Goal: Transaction & Acquisition: Purchase product/service

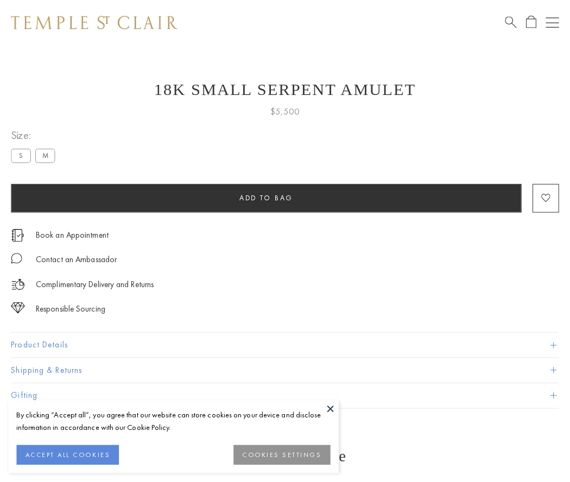
scroll to position [43, 0]
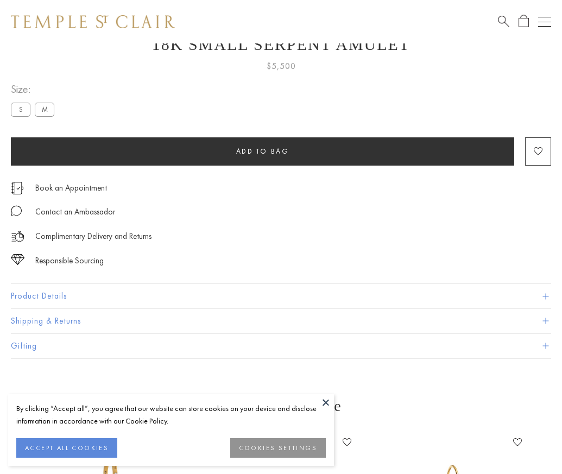
click at [262, 151] on span "Add to bag" at bounding box center [262, 151] width 53 height 9
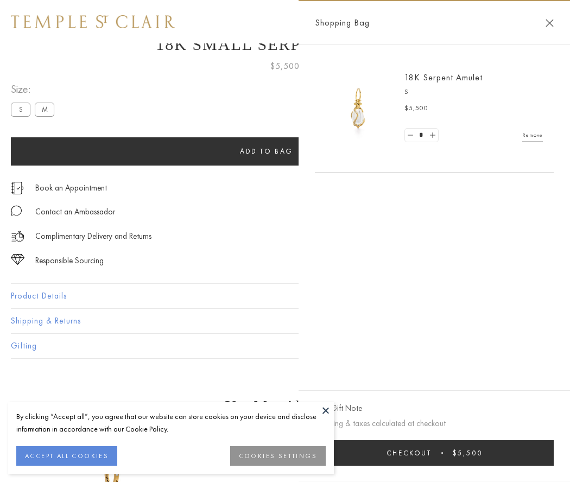
click at [434, 453] on button "Checkout $5,500" at bounding box center [434, 453] width 239 height 26
